Goal: Check status: Check status

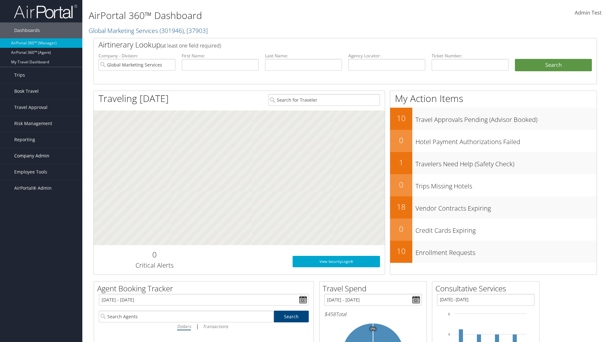
click at [41, 156] on span "Company Admin" at bounding box center [31, 156] width 35 height 16
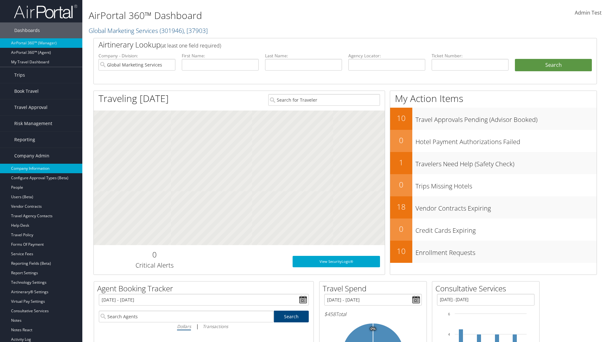
click at [41, 168] on link "Company Information" at bounding box center [41, 168] width 82 height 9
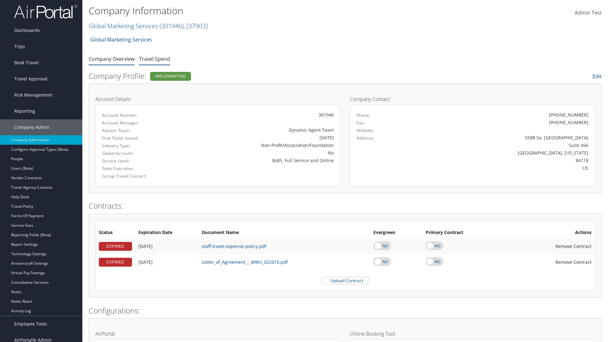
click at [155, 59] on link "Travel Spend" at bounding box center [154, 58] width 31 height 7
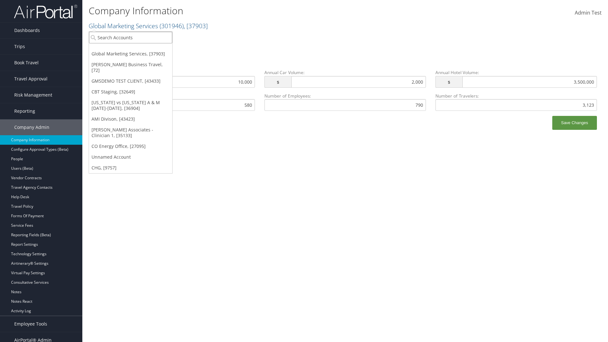
click at [130, 37] on input "search" at bounding box center [130, 38] width 83 height 12
type input "Global Marketing Services"
click at [136, 49] on div "Global Marketing Services (301946), [37903]" at bounding box center [136, 49] width 102 height 6
